Goal: Task Accomplishment & Management: Use online tool/utility

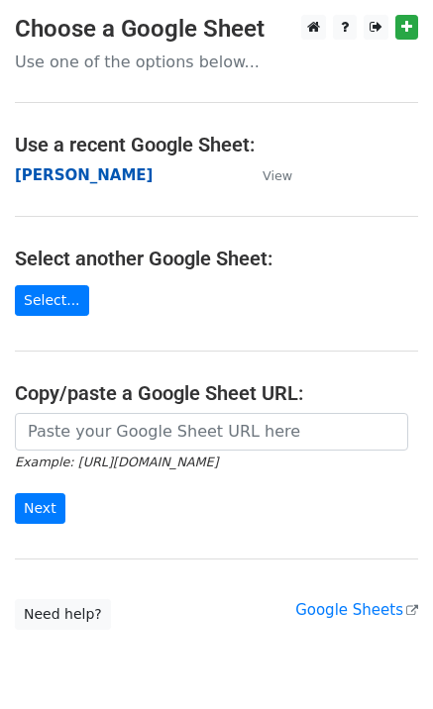
click at [76, 182] on strong "[PERSON_NAME]" at bounding box center [84, 175] width 138 height 18
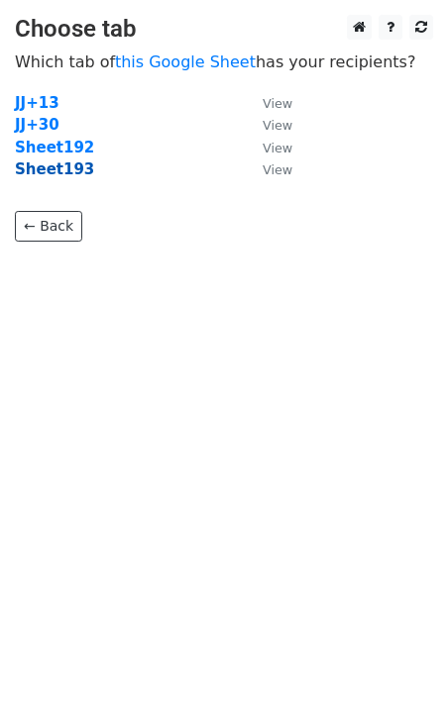
click at [61, 171] on strong "Sheet193" at bounding box center [54, 169] width 79 height 18
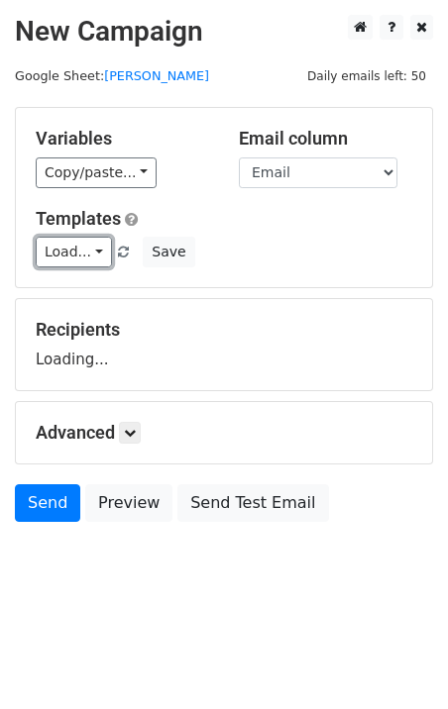
click at [74, 246] on link "Load..." at bounding box center [74, 252] width 76 height 31
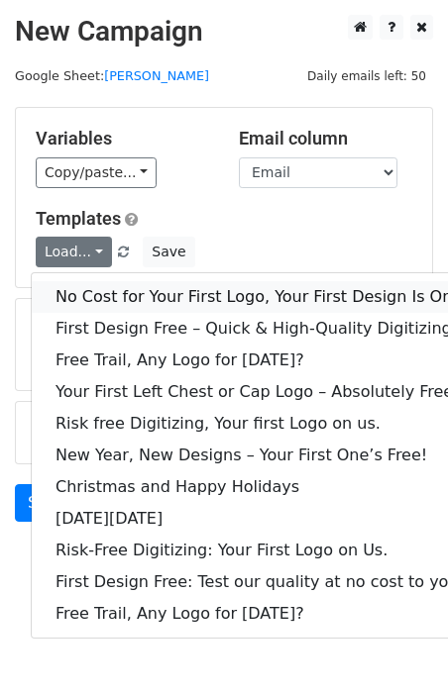
click at [114, 287] on link "No Cost for Your First Logo, Your First Design Is On Us!" at bounding box center [270, 297] width 476 height 32
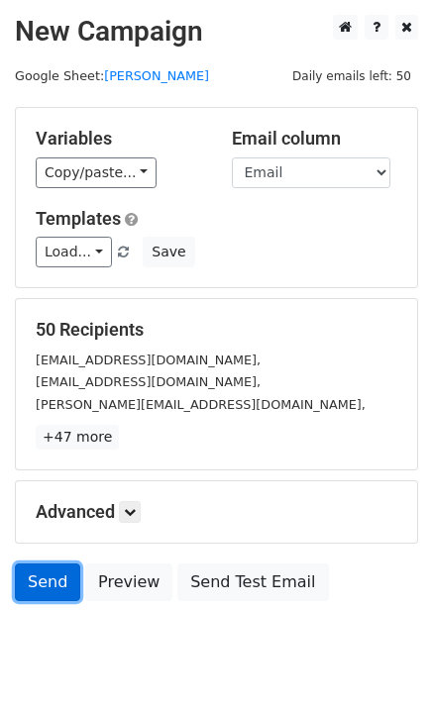
click at [37, 582] on link "Send" at bounding box center [47, 583] width 65 height 38
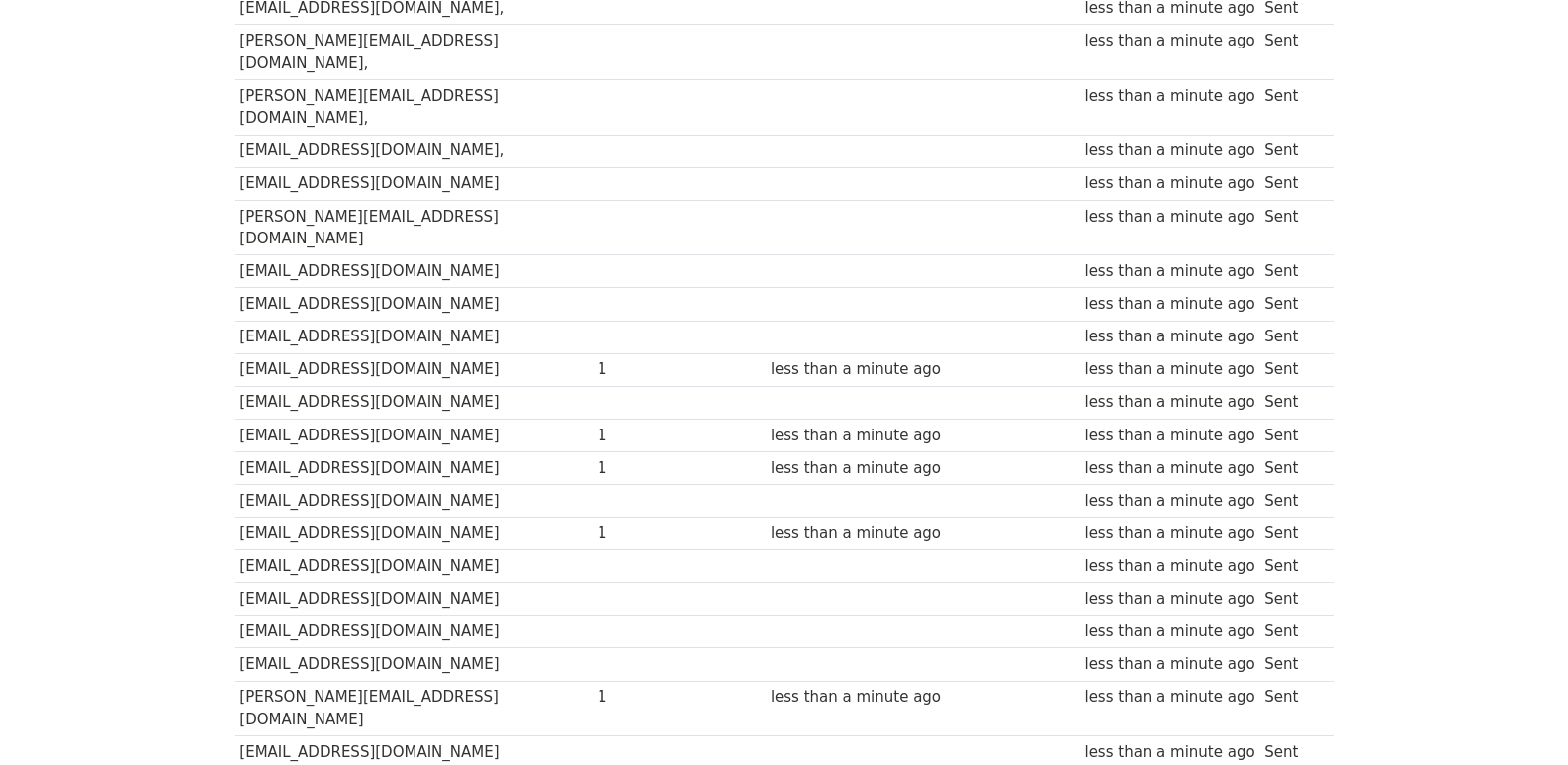
scroll to position [1377, 0]
